Goal: Complete Application Form: Complete application form

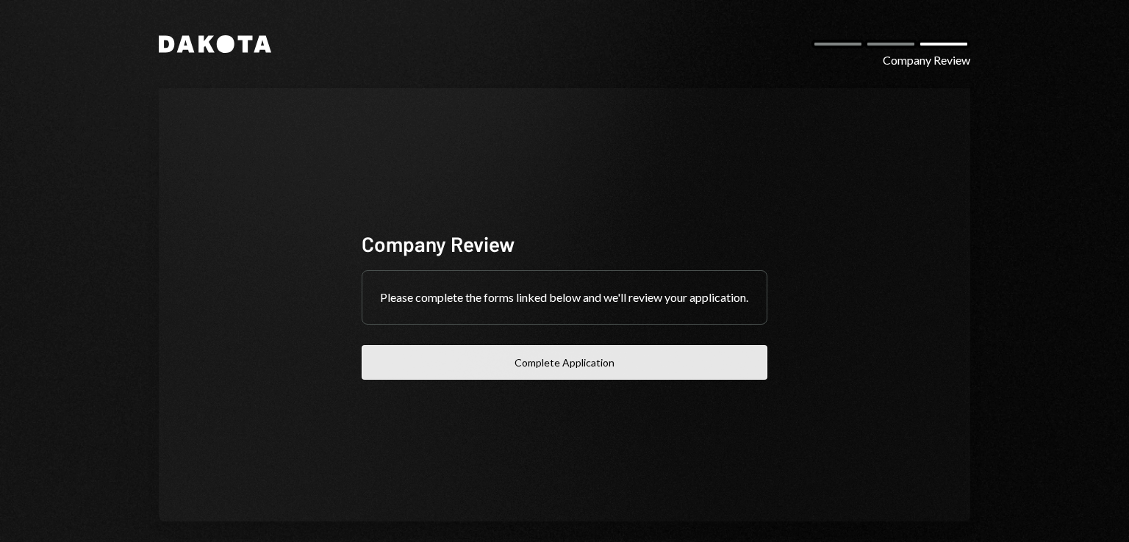
click at [564, 364] on button "Complete Application" at bounding box center [564, 362] width 406 height 35
click at [597, 367] on button "Complete Application" at bounding box center [564, 362] width 406 height 35
click at [467, 361] on button "Complete Application" at bounding box center [564, 362] width 406 height 35
drag, startPoint x: 0, startPoint y: 0, endPoint x: 528, endPoint y: 360, distance: 638.7
click at [528, 360] on button "Complete Application" at bounding box center [564, 362] width 406 height 35
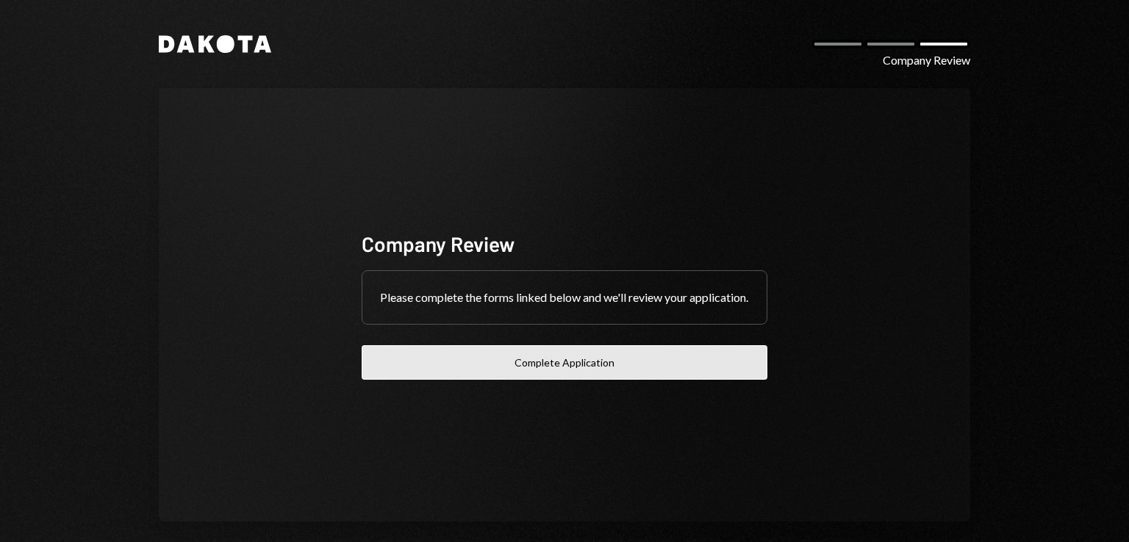
click at [632, 370] on button "Complete Application" at bounding box center [564, 362] width 406 height 35
click at [539, 361] on button "Complete Application" at bounding box center [564, 362] width 406 height 35
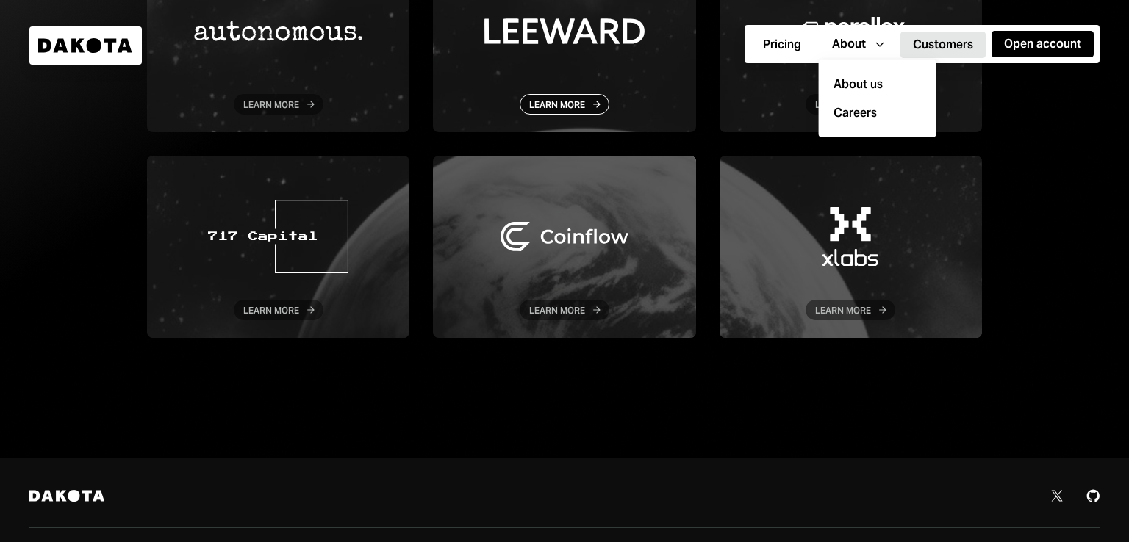
scroll to position [378, 0]
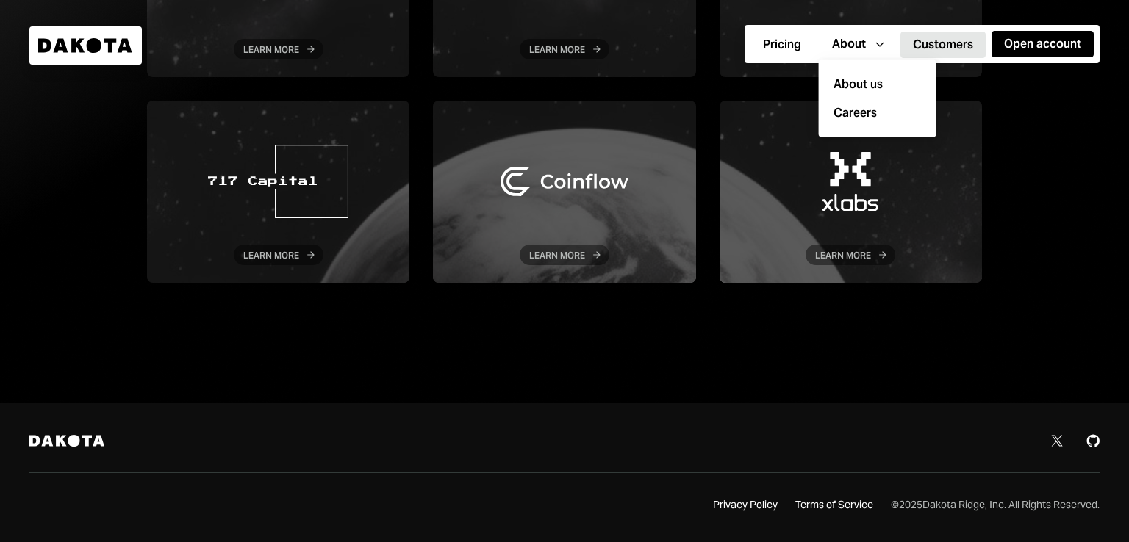
click at [445, 329] on div at bounding box center [564, 13] width 1129 height 782
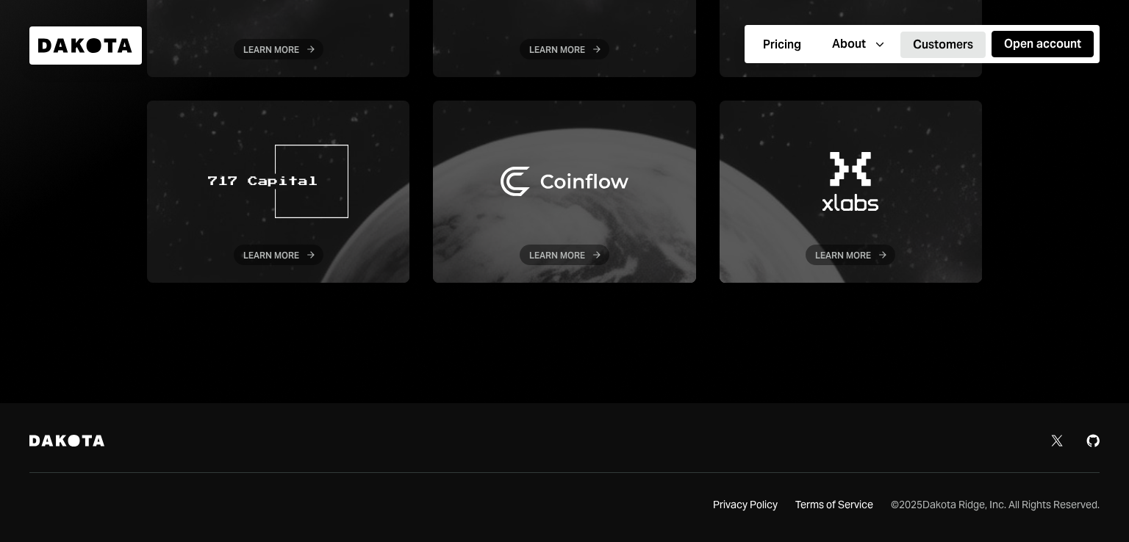
click at [1088, 436] on icon at bounding box center [1093, 441] width 12 height 12
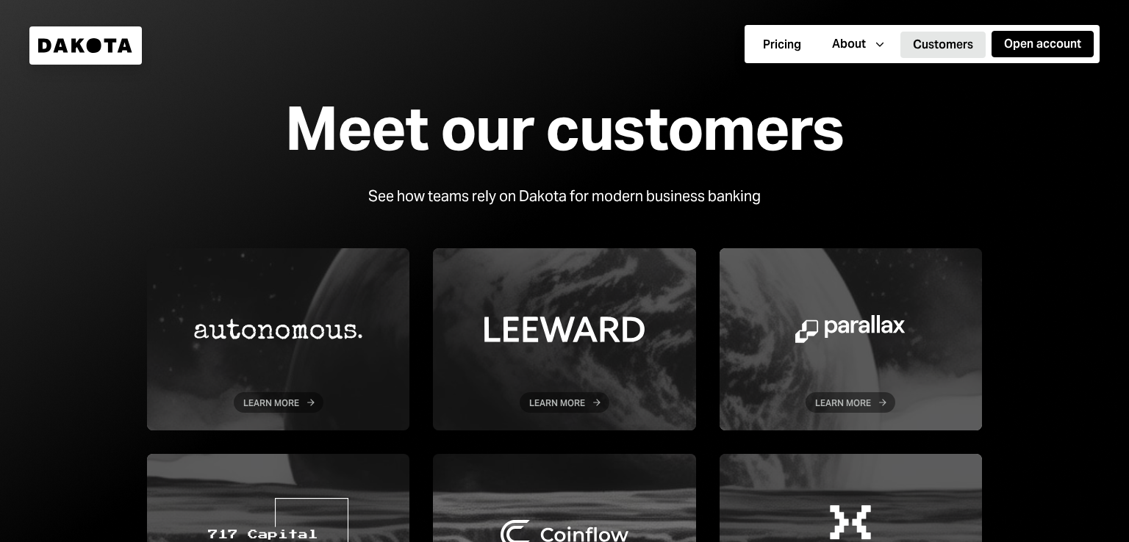
scroll to position [0, 0]
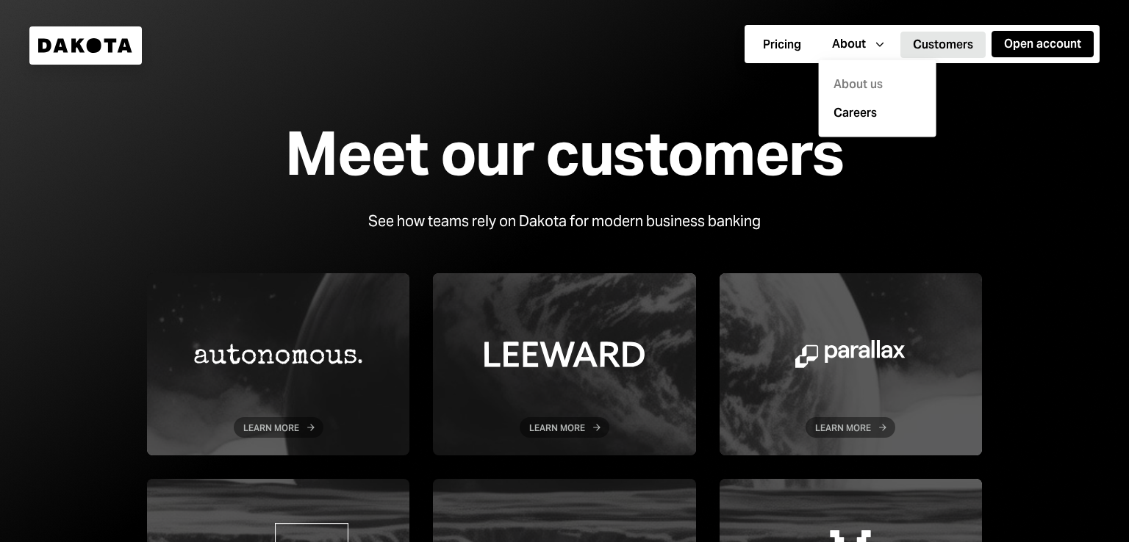
click at [874, 82] on div "About us" at bounding box center [877, 85] width 100 height 29
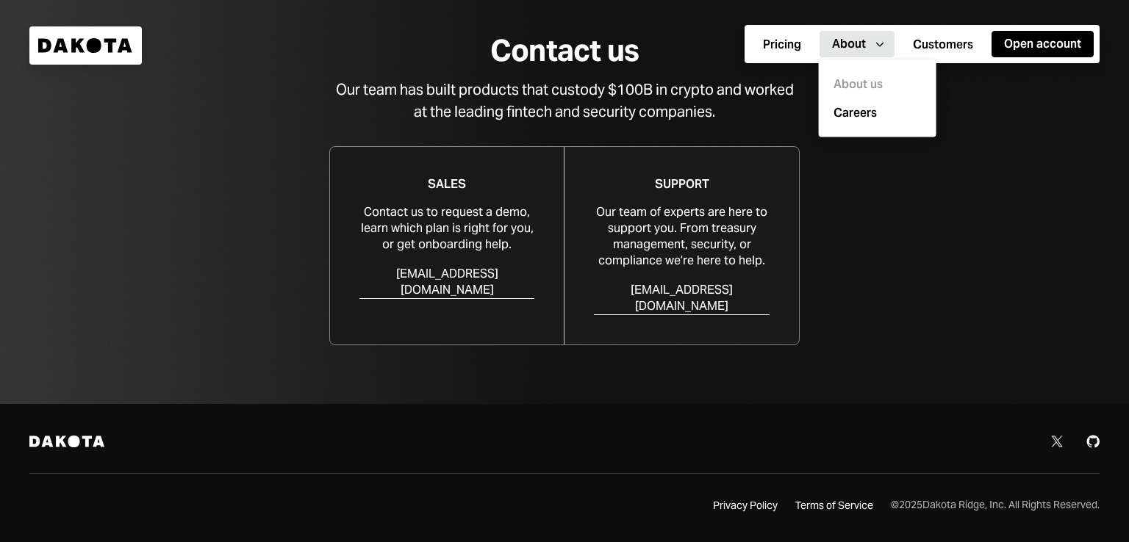
scroll to position [1431, 0]
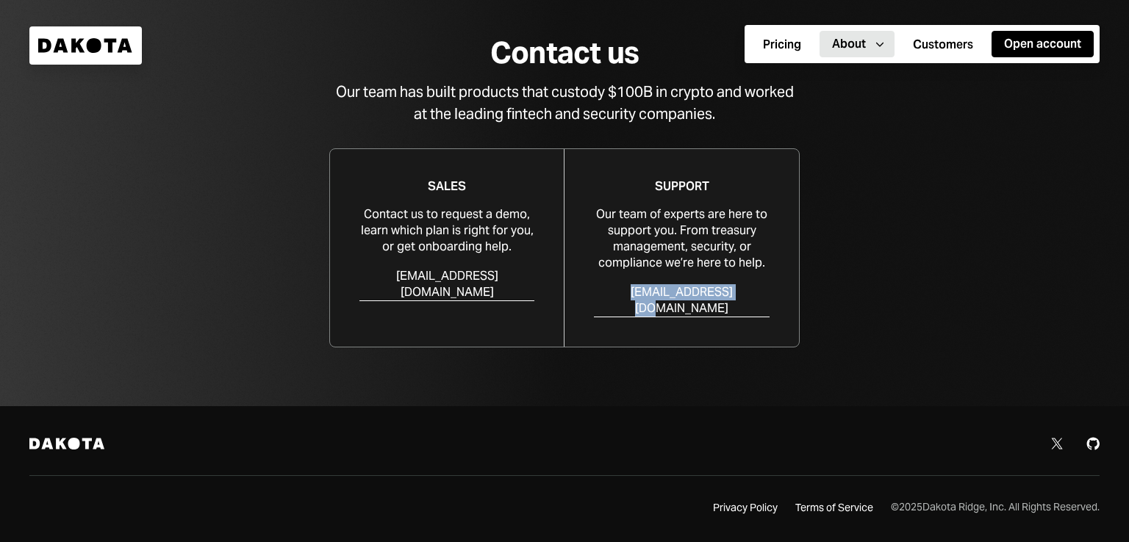
drag, startPoint x: 740, startPoint y: 327, endPoint x: 626, endPoint y: 324, distance: 113.9
click at [626, 324] on div "Support Our team of experts are here to support you. From treasury management, …" at bounding box center [681, 248] width 234 height 198
copy div "[EMAIL_ADDRESS][DOMAIN_NAME]"
drag, startPoint x: 503, startPoint y: 310, endPoint x: 386, endPoint y: 310, distance: 116.1
click at [386, 310] on div "Sales Contact us to request a demo, learn which plan is right for you, or get o…" at bounding box center [447, 248] width 234 height 198
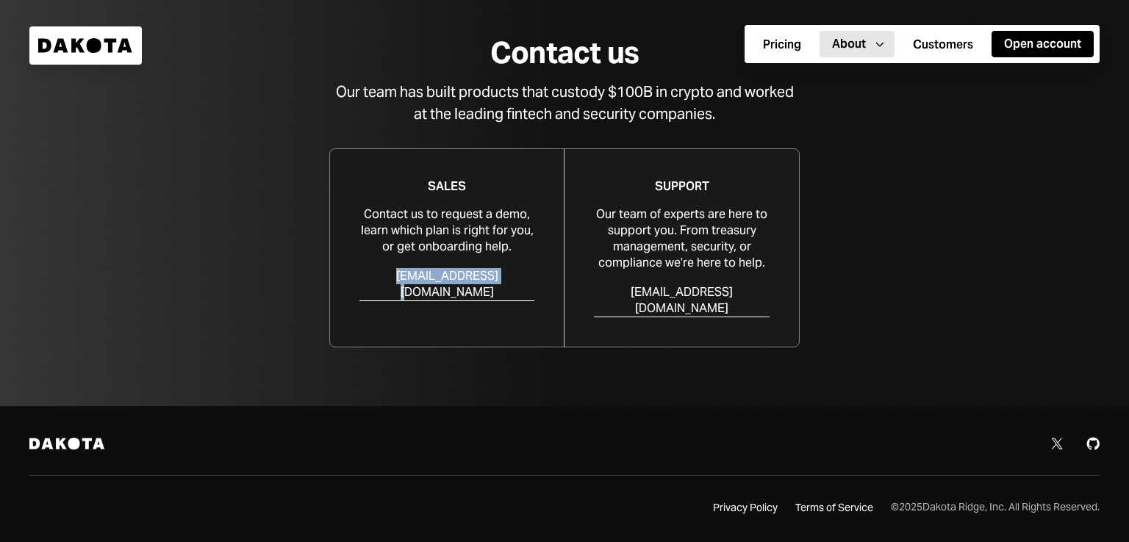
copy div "[EMAIL_ADDRESS][DOMAIN_NAME]"
